Goal: Transaction & Acquisition: Purchase product/service

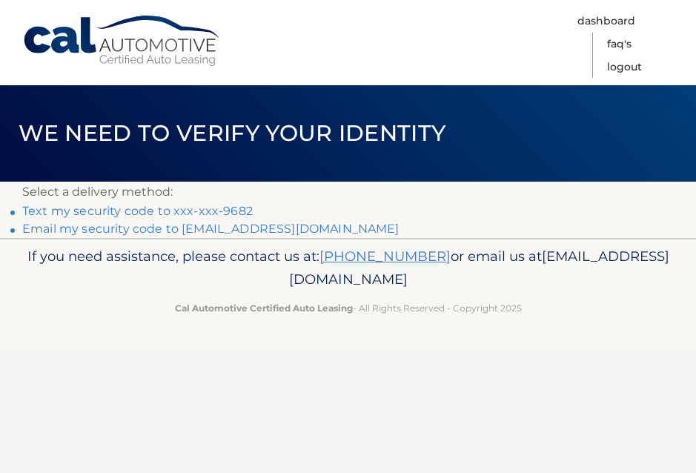
click at [225, 211] on link "Text my security code to xxx-xxx-9682" at bounding box center [137, 211] width 230 height 14
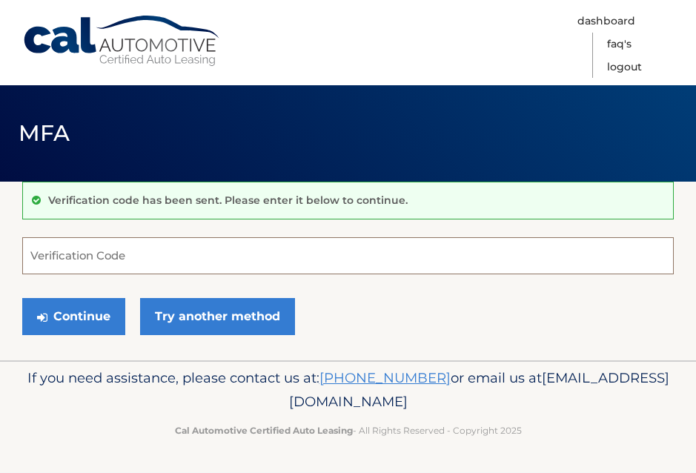
click at [93, 251] on input "Verification Code" at bounding box center [347, 255] width 651 height 37
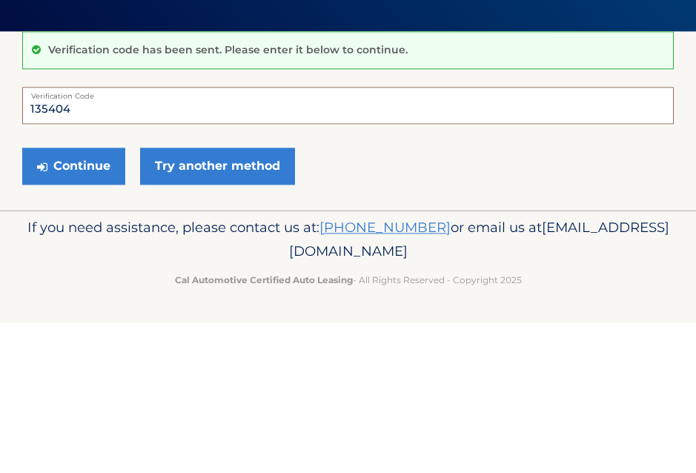
type input "135404"
click at [93, 298] on button "Continue" at bounding box center [73, 316] width 103 height 37
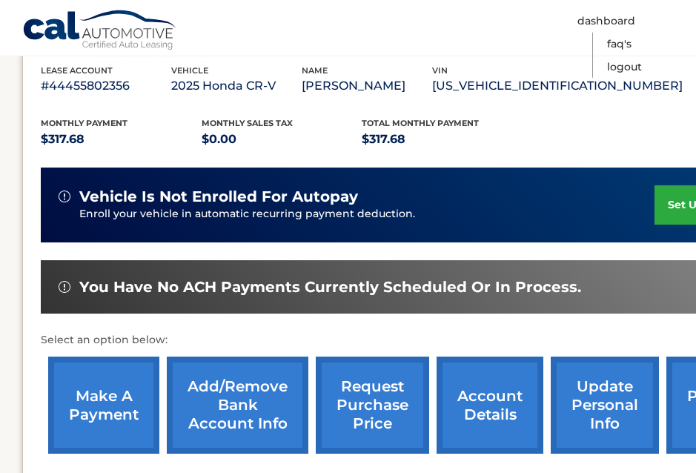
scroll to position [318, 0]
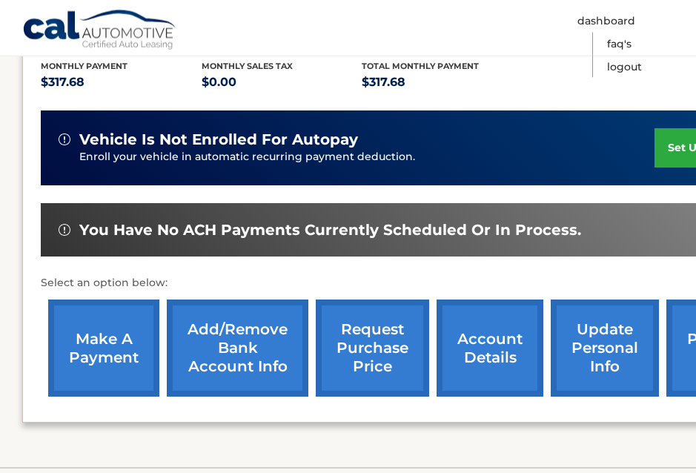
click at [94, 348] on link "make a payment" at bounding box center [103, 348] width 111 height 97
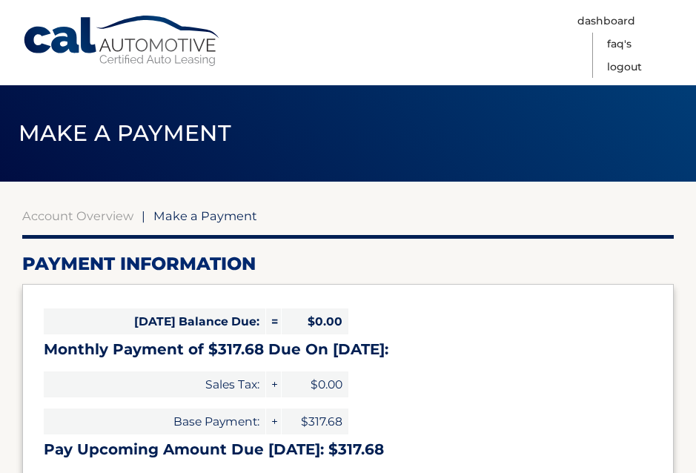
select select "ZTI2MjM0OTctNjA0YS00OGYwLTlhNmYtNzM4ZTllYTZkZmYx"
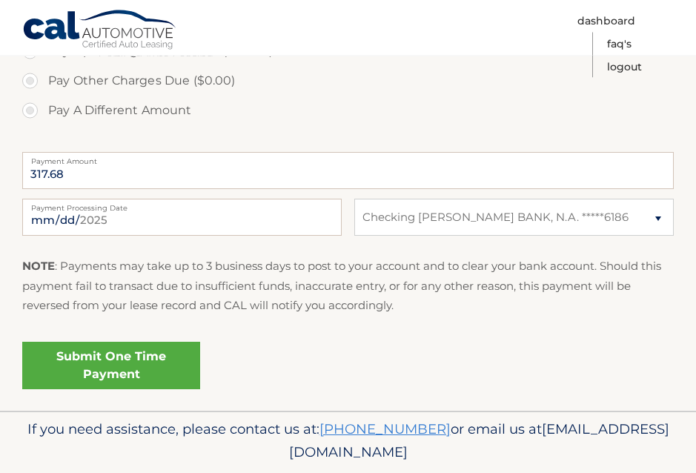
scroll to position [533, 0]
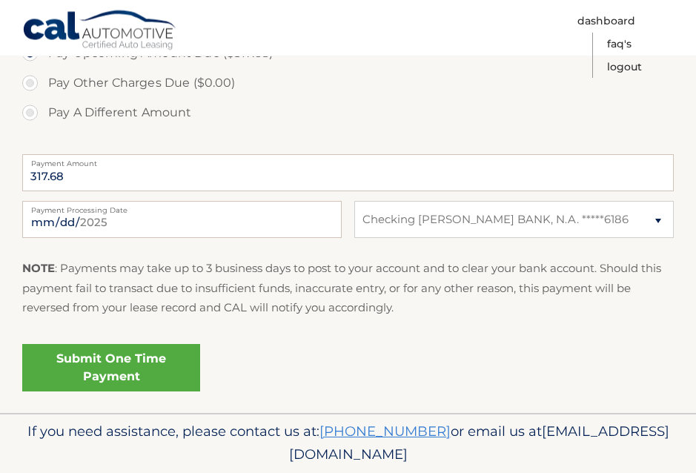
click at [136, 378] on link "Submit One Time Payment" at bounding box center [111, 367] width 178 height 47
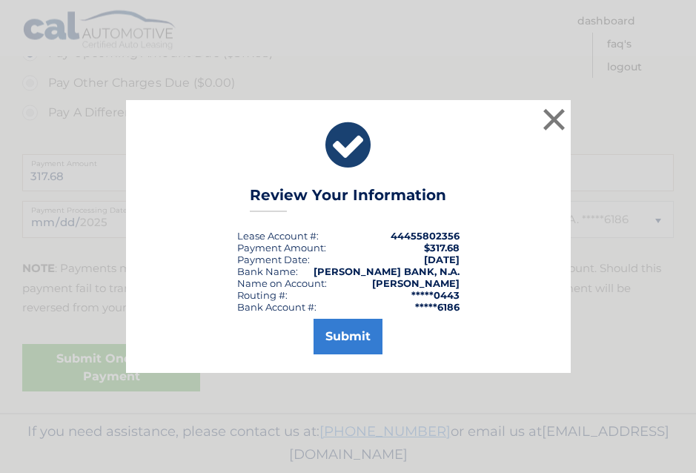
click at [330, 354] on button "Submit" at bounding box center [347, 337] width 69 height 36
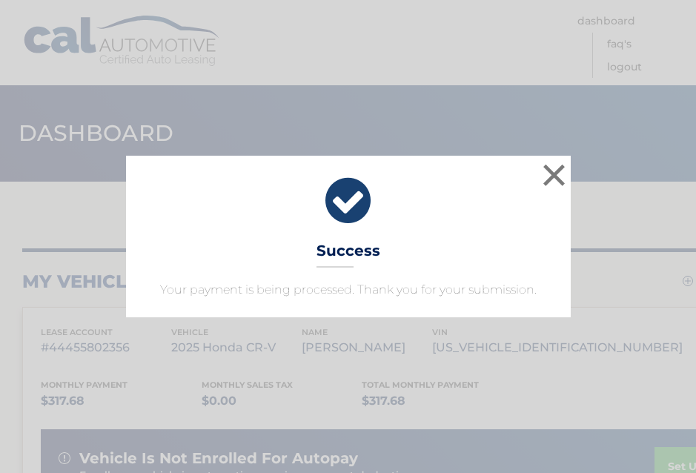
click at [548, 171] on button "×" at bounding box center [554, 175] width 30 height 30
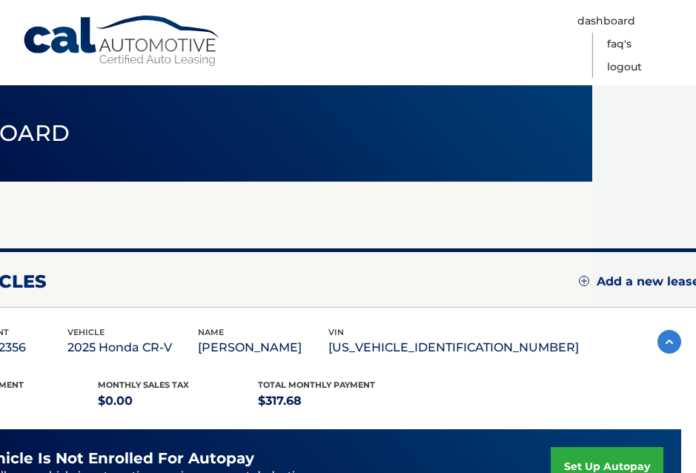
scroll to position [0, 104]
